Goal: Find specific page/section: Find specific page/section

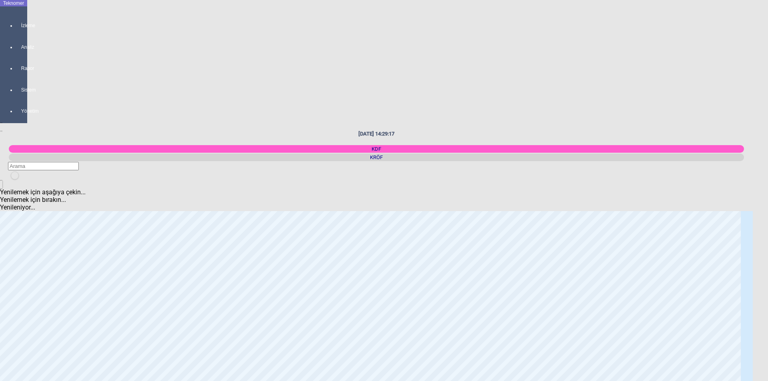
scroll to position [320, 0]
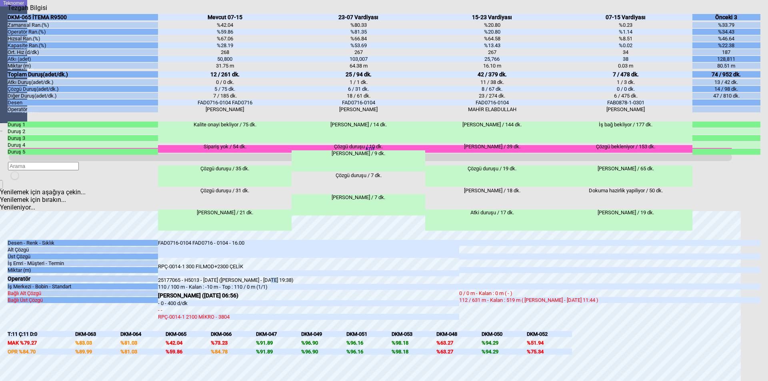
click at [320, 239] on div "FAD0716-0104 FAD0716 - 0104 - 16.00 RPÇ-0014-1 300 FILMOD+2300 ÇELİK 25177065 -…" at bounding box center [308, 280] width 301 height 82
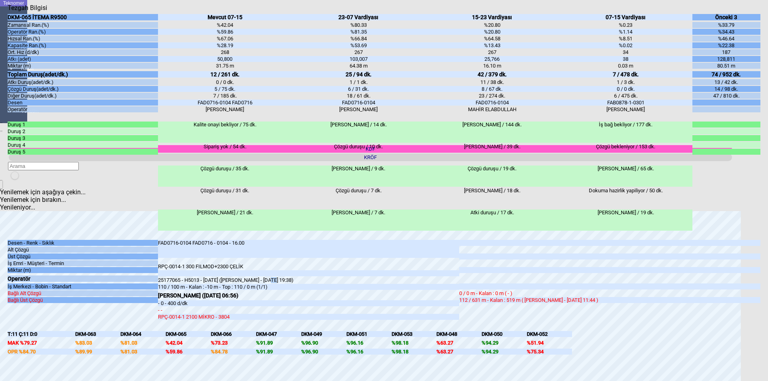
click at [8, 12] on icon "Kapat" at bounding box center [8, 12] width 0 height 0
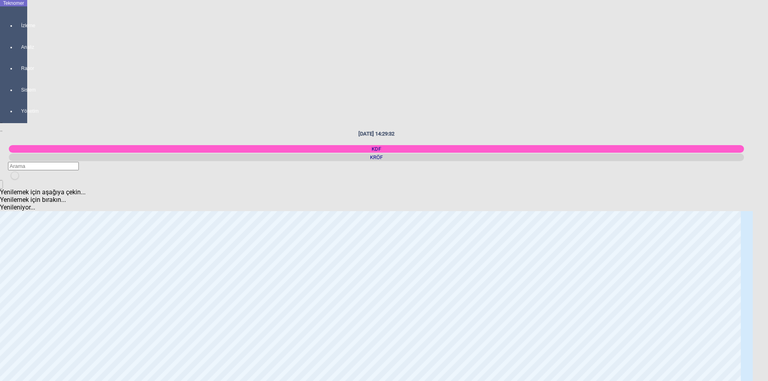
scroll to position [440, 0]
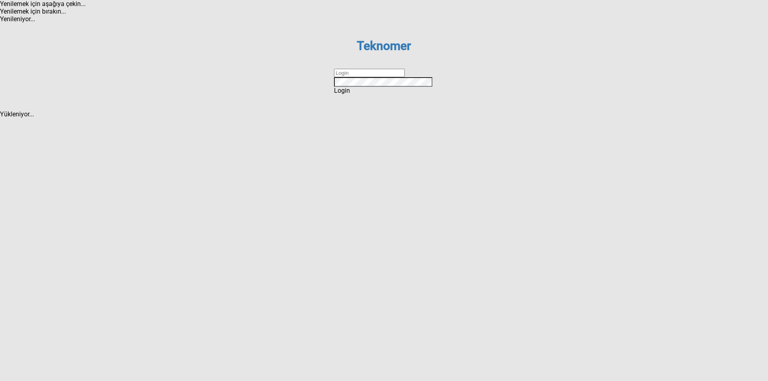
click at [405, 77] on input "text" at bounding box center [369, 73] width 71 height 8
type input "ihsankoc"
click at [393, 94] on div "Login" at bounding box center [384, 91] width 100 height 8
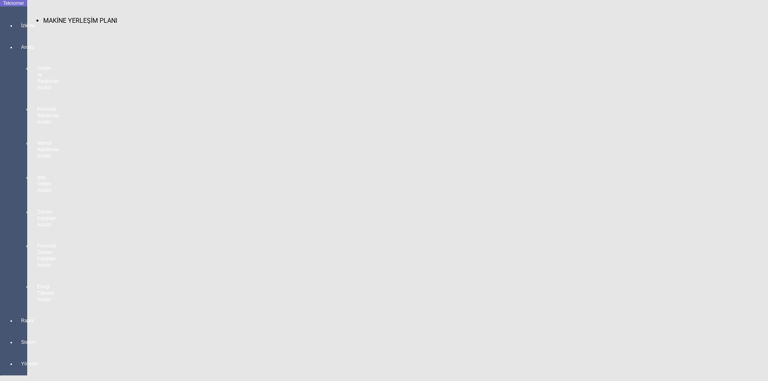
click at [62, 18] on span "MAKİNE YERLEŞİM PLANI" at bounding box center [80, 21] width 74 height 8
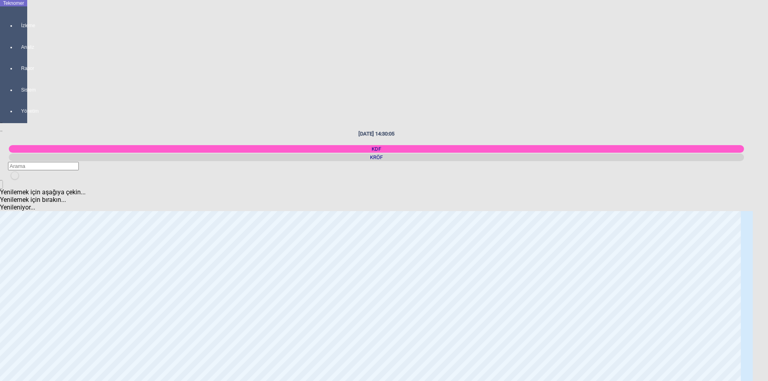
scroll to position [240, 0]
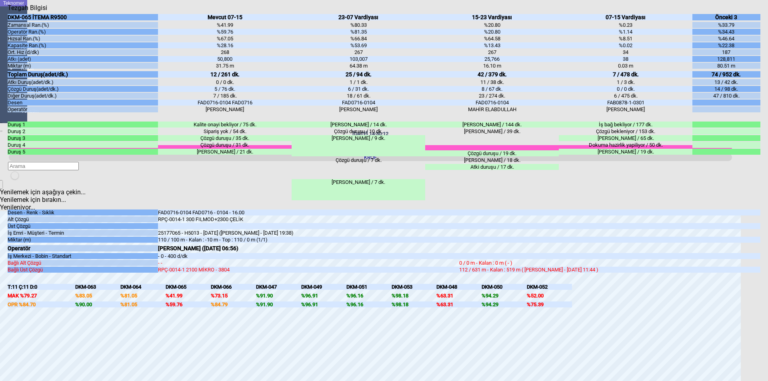
click at [8, 12] on icon "Kapat" at bounding box center [8, 12] width 0 height 0
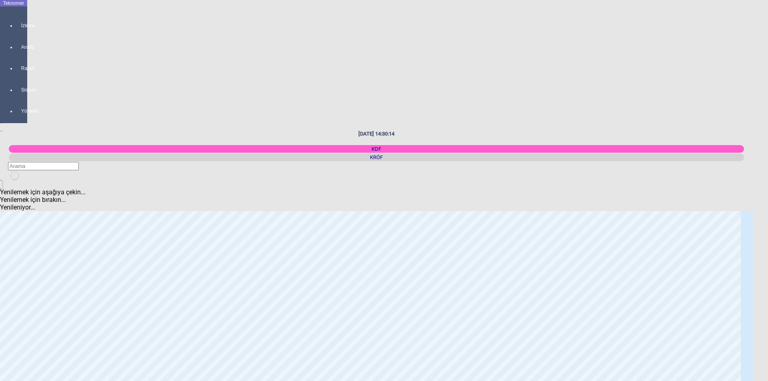
scroll to position [400, 0]
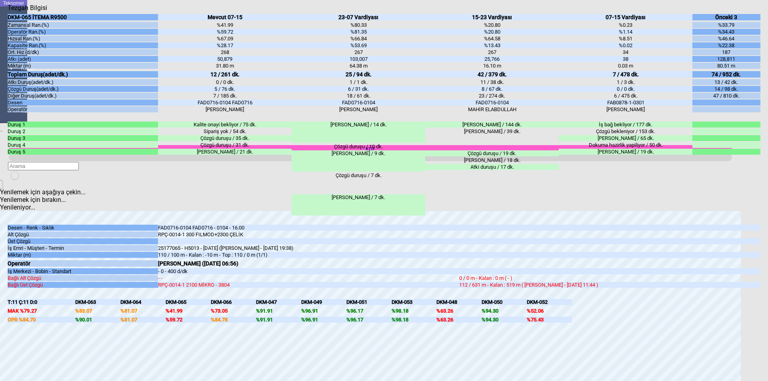
click at [8, 12] on icon "Kapat" at bounding box center [8, 12] width 0 height 0
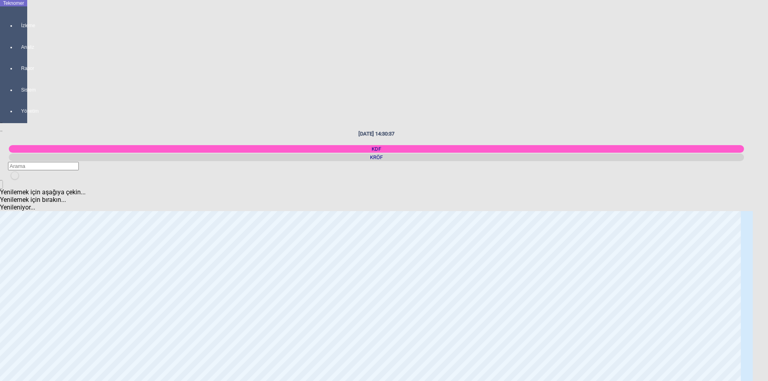
scroll to position [0, 0]
